Goal: Book appointment/travel/reservation

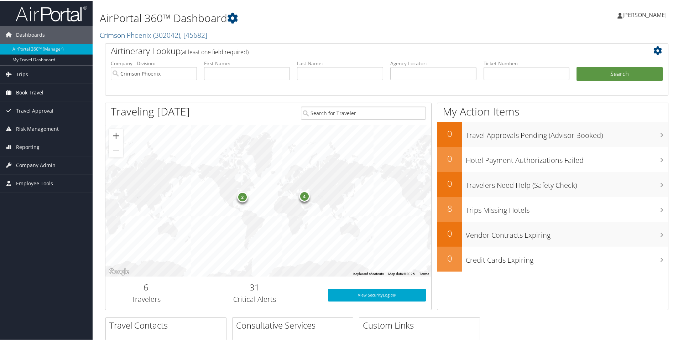
click at [28, 91] on span "Book Travel" at bounding box center [29, 92] width 27 height 18
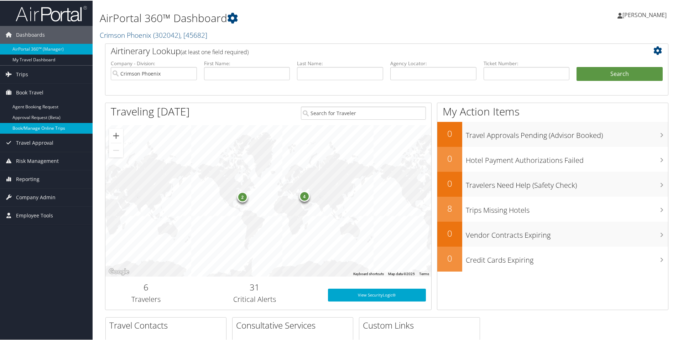
click at [42, 128] on link "Book/Manage Online Trips" at bounding box center [46, 127] width 93 height 11
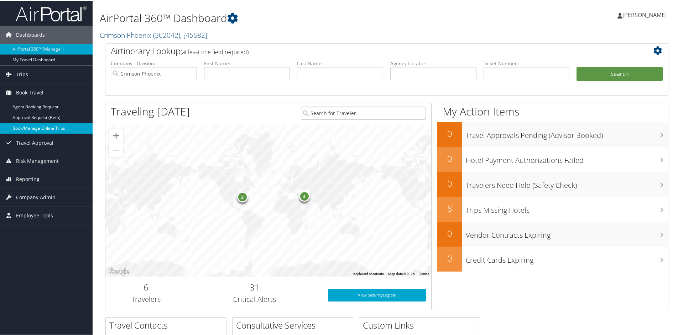
click at [26, 128] on link "Book/Manage Online Trips" at bounding box center [46, 127] width 93 height 11
